Goal: Find specific page/section: Find specific page/section

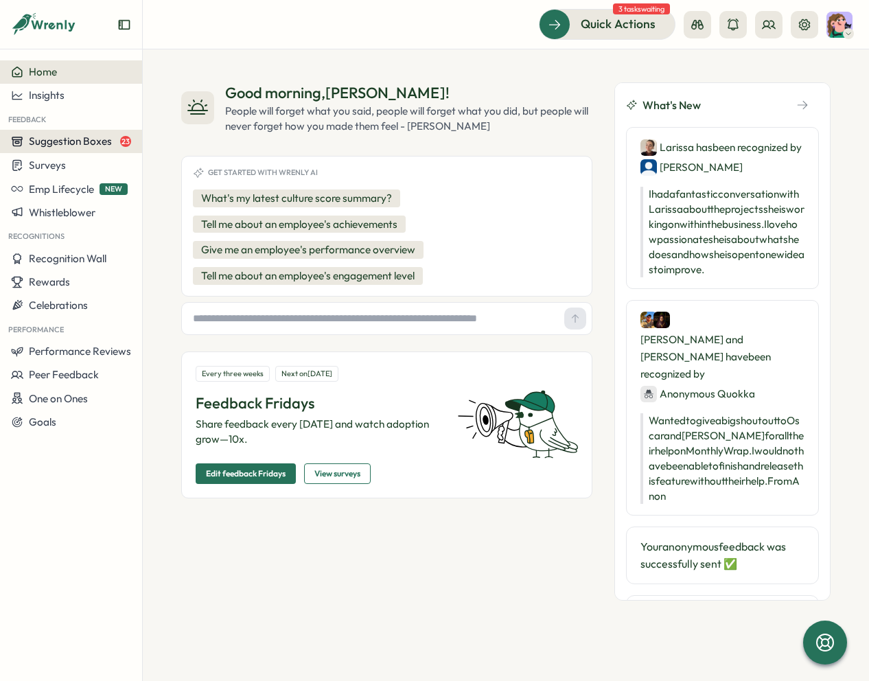
click at [71, 145] on span "Suggestion Boxes" at bounding box center [70, 141] width 83 height 13
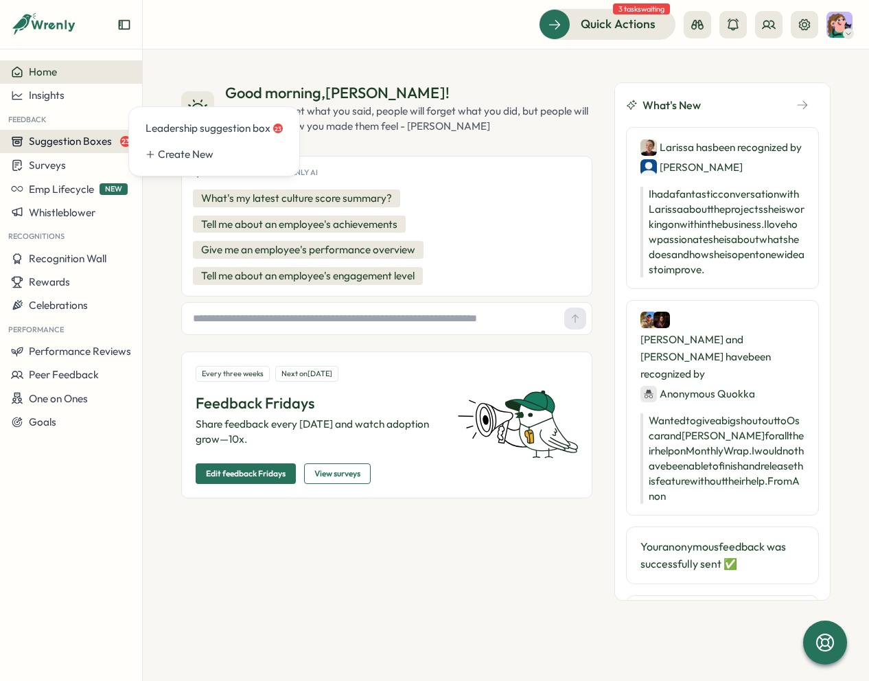
click at [71, 145] on span "Suggestion Boxes" at bounding box center [70, 141] width 83 height 13
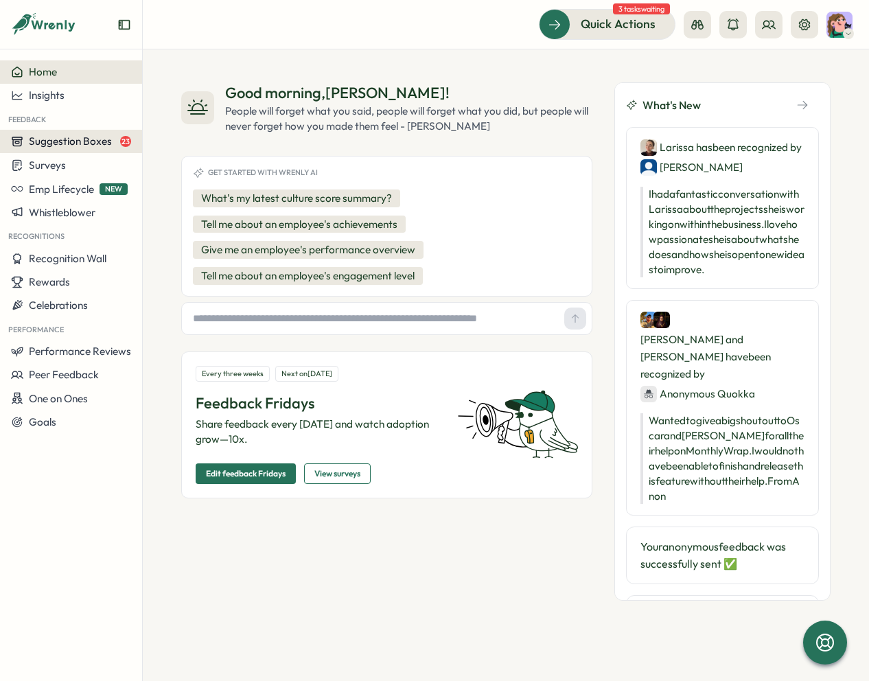
click at [87, 138] on span "Suggestion Boxes" at bounding box center [70, 141] width 83 height 13
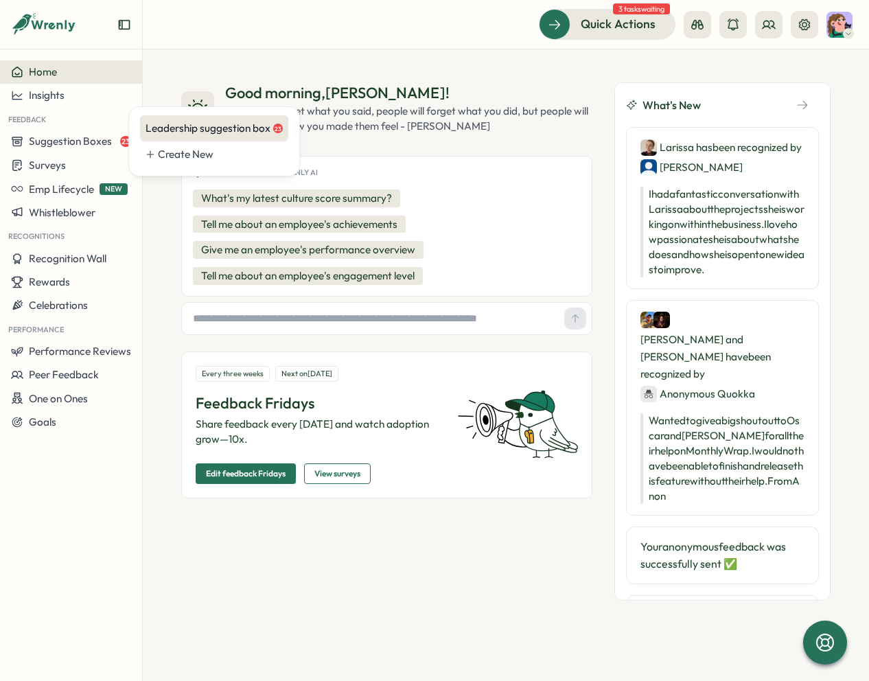
click at [209, 130] on div "Leadership suggestion box 23" at bounding box center [214, 128] width 137 height 15
